Goal: Information Seeking & Learning: Find specific fact

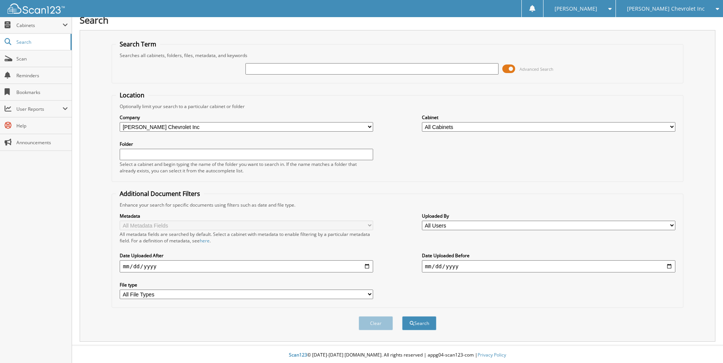
scroll to position [9, 0]
type input "231918"
click at [402, 315] on button "Search" at bounding box center [419, 322] width 34 height 14
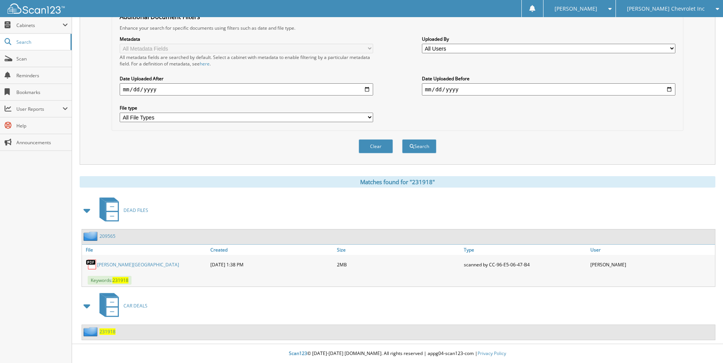
click at [110, 238] on link "209565" at bounding box center [107, 236] width 16 height 6
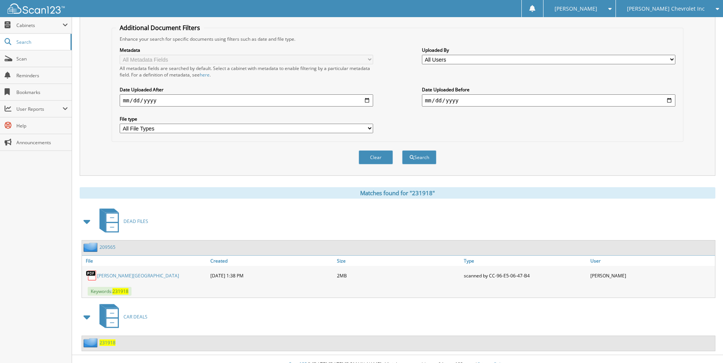
scroll to position [185, 0]
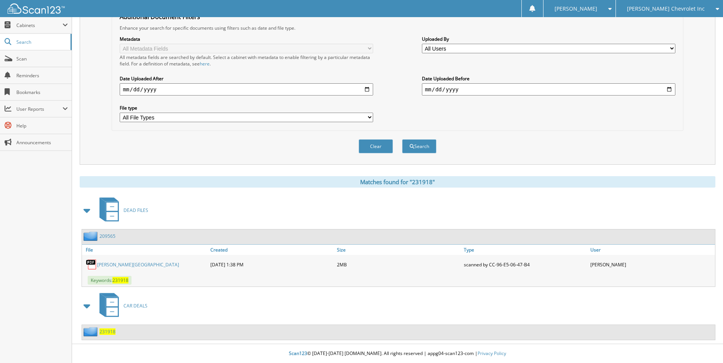
drag, startPoint x: 102, startPoint y: 330, endPoint x: 109, endPoint y: 311, distance: 20.2
click at [102, 330] on span "231918" at bounding box center [107, 332] width 16 height 6
